Goal: Transaction & Acquisition: Purchase product/service

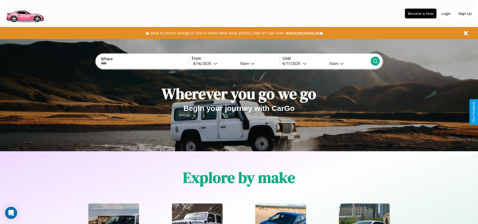
click at [145, 63] on input "text" at bounding box center [145, 63] width 88 height 4
type input "**********"
click at [214, 63] on div "[DATE]" at bounding box center [203, 63] width 20 height 5
select select "*"
select select "****"
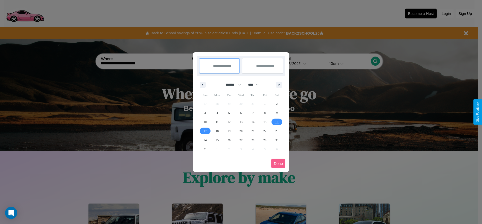
drag, startPoint x: 231, startPoint y: 84, endPoint x: 241, endPoint y: 101, distance: 19.5
click at [231, 84] on select "******* ******** ***** ***** *** **** **** ****** ********* ******* ******** **…" at bounding box center [232, 84] width 21 height 8
select select "*"
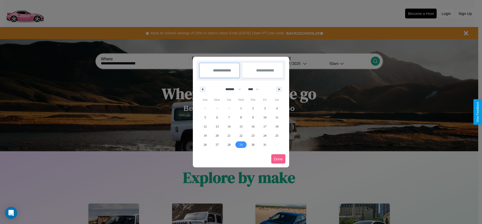
click at [241, 144] on span "29" at bounding box center [240, 144] width 3 height 9
type input "**********"
click at [253, 144] on span "30" at bounding box center [252, 144] width 3 height 9
type input "**********"
click at [278, 159] on button "Done" at bounding box center [278, 158] width 14 height 9
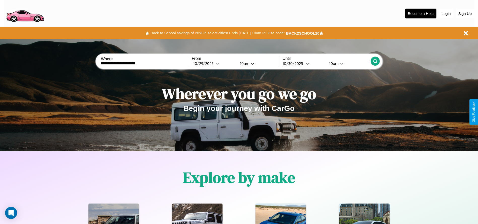
click at [375, 61] on icon at bounding box center [375, 60] width 5 height 5
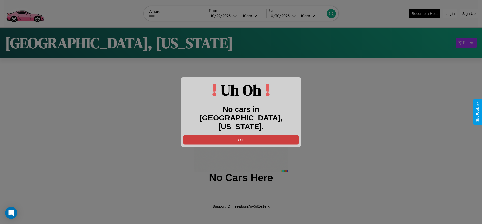
click at [241, 135] on button "OK" at bounding box center [240, 139] width 115 height 9
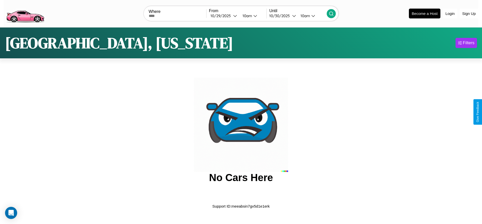
click at [25, 13] on img at bounding box center [25, 13] width 43 height 21
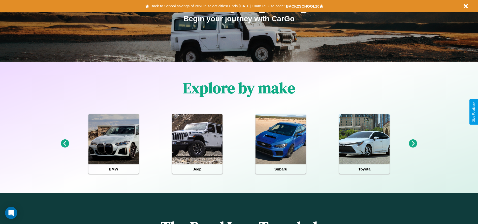
scroll to position [105, 0]
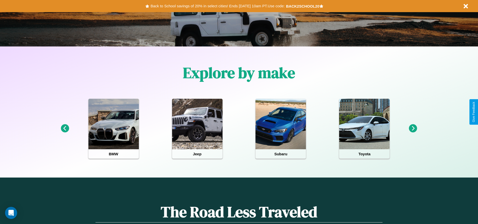
click at [413, 128] on icon at bounding box center [413, 128] width 8 height 8
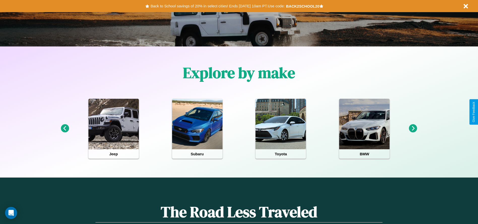
click at [413, 128] on icon at bounding box center [413, 128] width 8 height 8
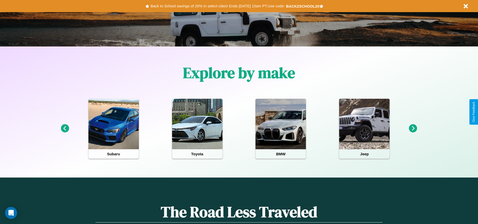
click at [413, 128] on icon at bounding box center [413, 128] width 8 height 8
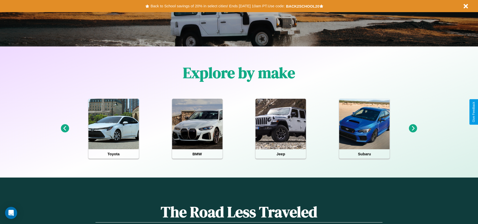
click at [413, 128] on icon at bounding box center [413, 128] width 8 height 8
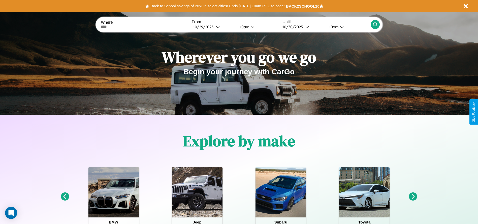
scroll to position [0, 0]
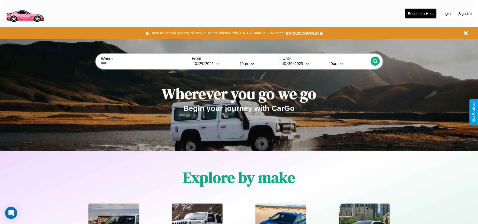
click at [145, 63] on input "text" at bounding box center [145, 63] width 88 height 4
type input "*********"
click at [214, 63] on div "[DATE]" at bounding box center [204, 63] width 23 height 5
select select "*"
select select "****"
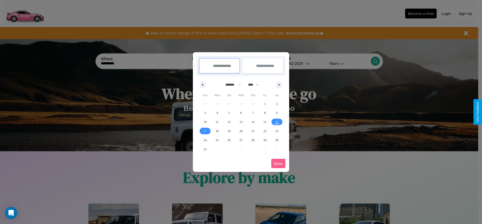
drag, startPoint x: 231, startPoint y: 84, endPoint x: 241, endPoint y: 101, distance: 19.5
click at [231, 84] on select "******* ******** ***** ***** *** **** **** ****** ********* ******* ******** **…" at bounding box center [232, 84] width 21 height 8
select select "*"
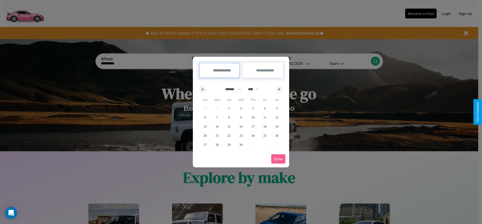
drag, startPoint x: 256, startPoint y: 89, endPoint x: 241, endPoint y: 101, distance: 19.0
click at [256, 89] on select "**** **** **** **** **** **** **** **** **** **** **** **** **** **** **** ****…" at bounding box center [253, 89] width 15 height 8
select select "****"
click at [253, 108] on span "2" at bounding box center [253, 108] width 2 height 9
type input "**********"
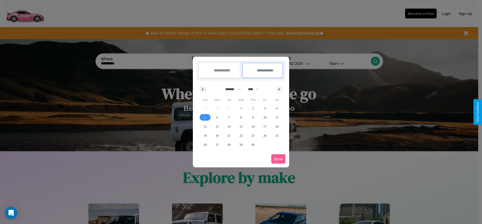
click at [205, 117] on span "5" at bounding box center [205, 117] width 2 height 9
type input "**********"
click at [278, 159] on button "Done" at bounding box center [278, 158] width 14 height 9
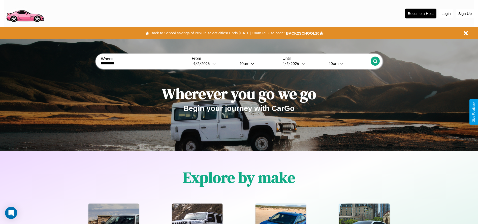
click at [244, 63] on div "10am" at bounding box center [243, 63] width 13 height 5
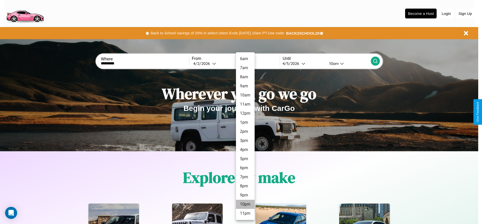
click at [245, 204] on li "10pm" at bounding box center [245, 203] width 19 height 9
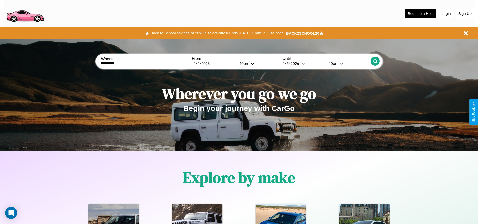
click at [333, 63] on div "10am" at bounding box center [333, 63] width 13 height 5
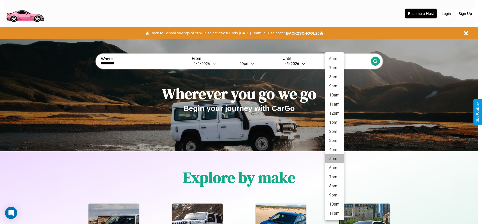
click at [334, 159] on li "5pm" at bounding box center [334, 158] width 19 height 9
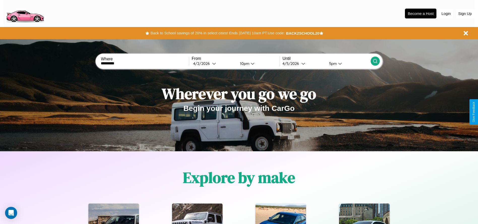
click at [375, 61] on icon at bounding box center [375, 60] width 5 height 5
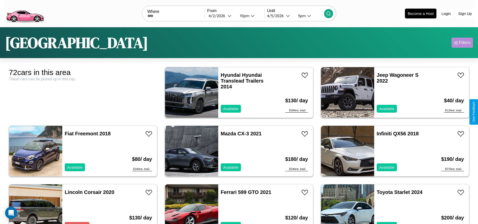
click at [462, 43] on div "Filters" at bounding box center [465, 42] width 12 height 5
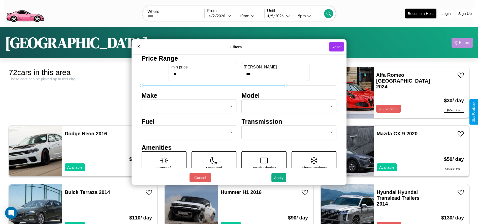
type input "***"
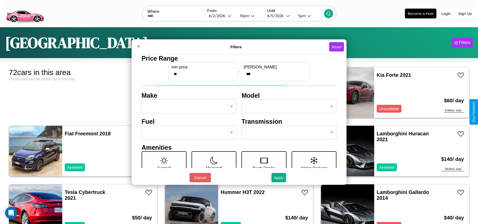
type input "**"
click at [188, 106] on body "CarGo Where From [DATE] 10pm Until [DATE] 5pm Become a Host Login Sign Up Amste…" at bounding box center [239, 127] width 478 height 255
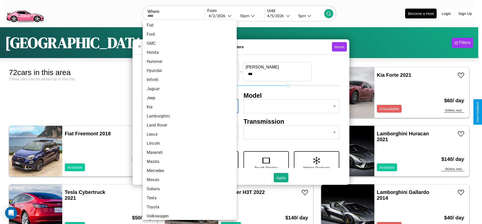
scroll to position [125, 0]
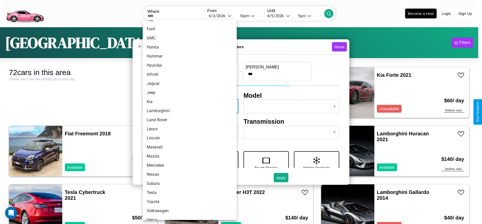
click at [188, 120] on li "Land Rover" at bounding box center [190, 119] width 94 height 9
type input "**********"
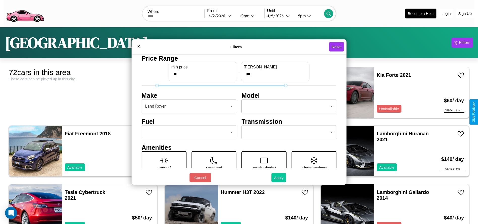
click at [279, 177] on button "Apply" at bounding box center [279, 177] width 15 height 9
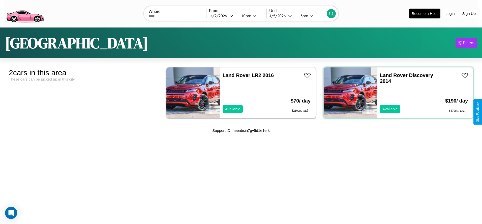
click at [395, 92] on div "Land Rover Discovery 2014 Available" at bounding box center [406, 92] width 59 height 50
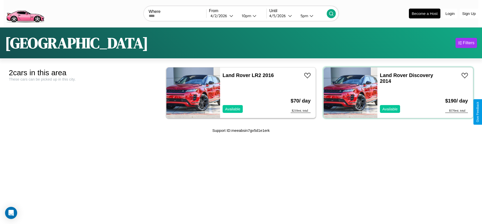
click at [395, 92] on div "Land Rover Discovery 2014 Available" at bounding box center [406, 92] width 59 height 50
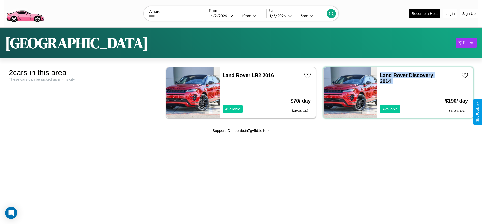
click at [395, 92] on div "Land Rover Discovery 2014 Available" at bounding box center [406, 92] width 59 height 50
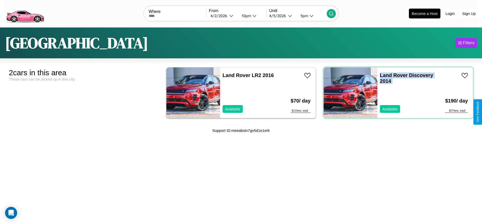
click at [395, 92] on div "Land Rover Discovery 2014 Available" at bounding box center [406, 92] width 59 height 50
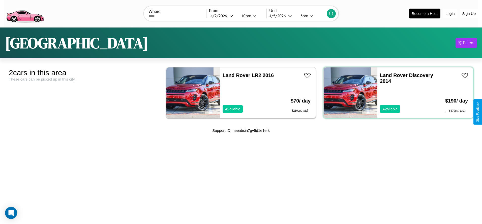
click at [395, 92] on div "Land Rover Discovery 2014 Available" at bounding box center [406, 92] width 59 height 50
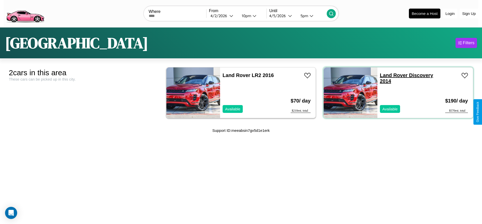
click at [391, 75] on link "Land Rover Discovery 2014" at bounding box center [406, 77] width 53 height 11
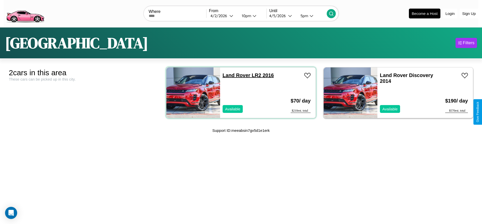
click at [234, 75] on link "Land Rover LR2 2016" at bounding box center [248, 75] width 51 height 6
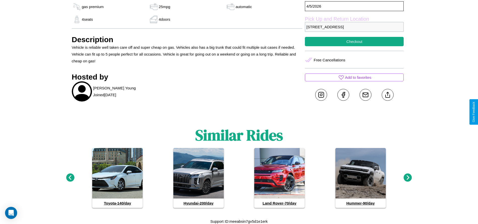
scroll to position [188, 0]
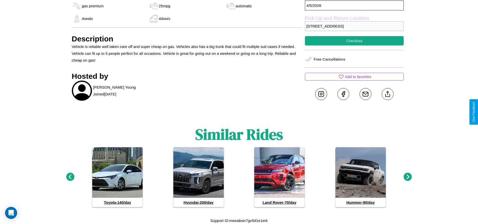
click at [70, 177] on icon at bounding box center [70, 176] width 8 height 8
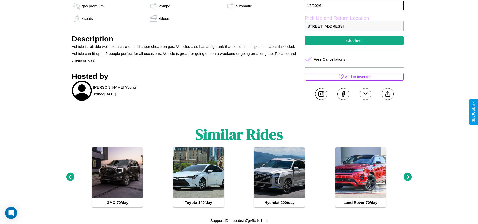
click at [408, 177] on icon at bounding box center [408, 176] width 8 height 8
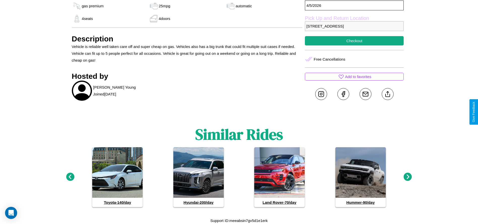
click at [408, 177] on icon at bounding box center [408, 176] width 8 height 8
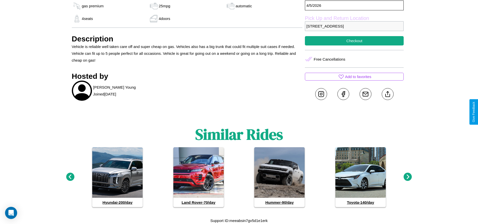
click at [70, 177] on icon at bounding box center [70, 176] width 8 height 8
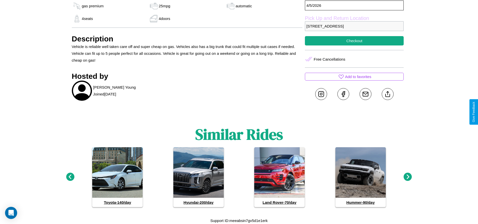
click at [408, 177] on icon at bounding box center [408, 176] width 8 height 8
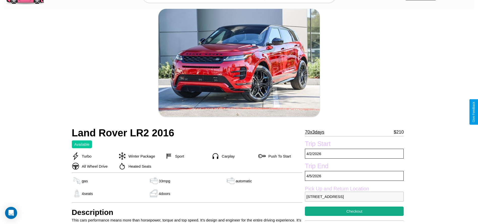
scroll to position [38, 0]
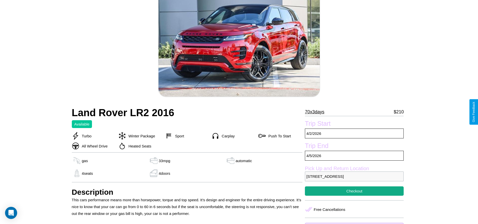
click at [317, 112] on p "70 x 3 days" at bounding box center [314, 112] width 19 height 8
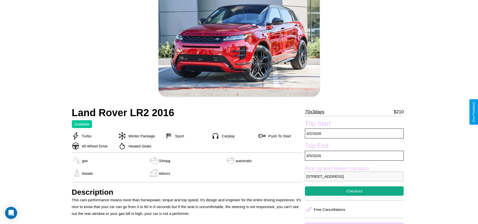
click at [317, 112] on p "70 x 3 days" at bounding box center [314, 112] width 19 height 8
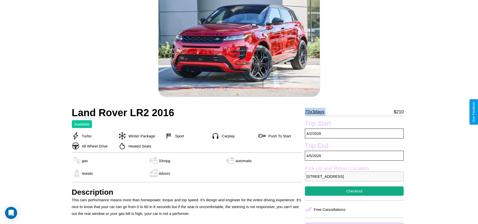
click at [317, 112] on p "70 x 3 days" at bounding box center [314, 112] width 19 height 8
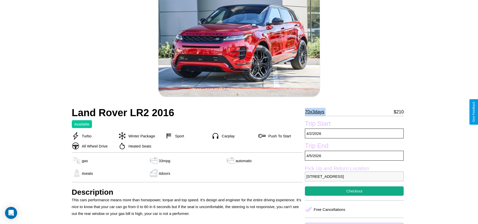
click at [317, 112] on p "70 x 3 days" at bounding box center [314, 112] width 19 height 8
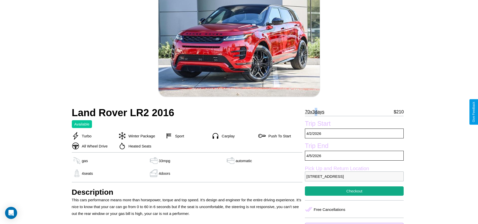
click at [317, 112] on p "70 x 3 days" at bounding box center [314, 112] width 19 height 8
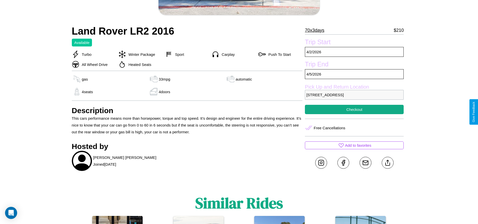
scroll to position [170, 0]
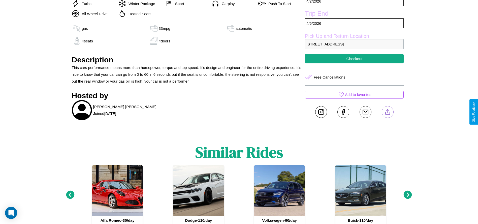
click at [388, 112] on line at bounding box center [388, 111] width 0 height 4
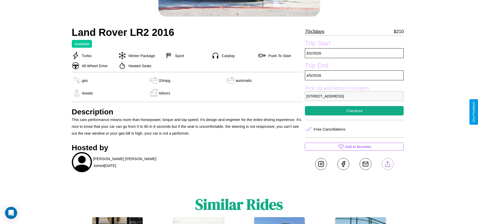
scroll to position [117, 0]
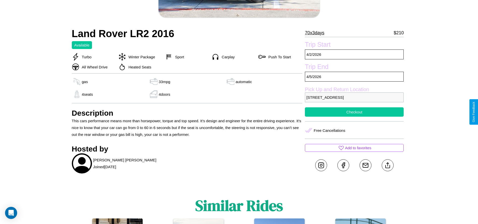
click at [354, 112] on button "Checkout" at bounding box center [354, 111] width 99 height 9
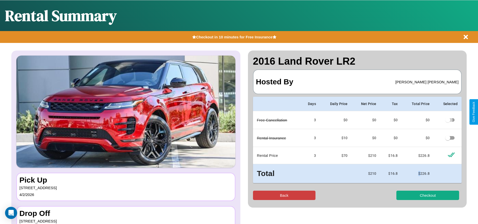
click at [284, 195] on button "Back" at bounding box center [284, 194] width 63 height 9
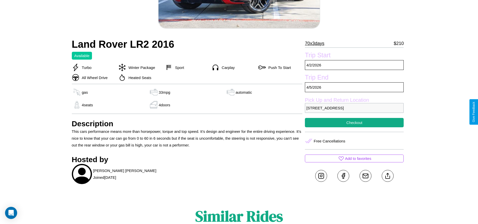
scroll to position [117, 0]
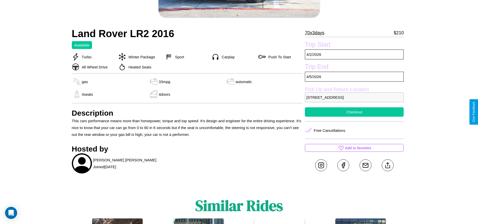
click at [354, 112] on button "Checkout" at bounding box center [354, 111] width 99 height 9
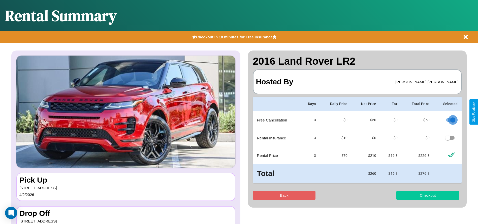
click at [428, 195] on button "Checkout" at bounding box center [428, 194] width 63 height 9
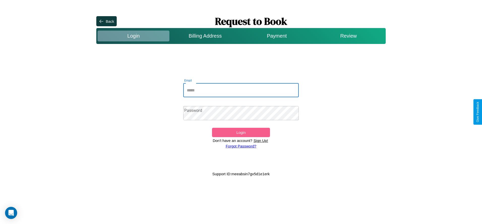
click at [241, 90] on input "Email" at bounding box center [241, 90] width 116 height 14
type input "**********"
click at [241, 146] on link "Forgot Password?" at bounding box center [241, 146] width 31 height 4
